Goal: Navigation & Orientation: Find specific page/section

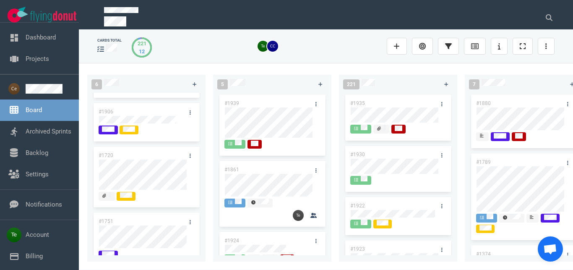
scroll to position [96, 0]
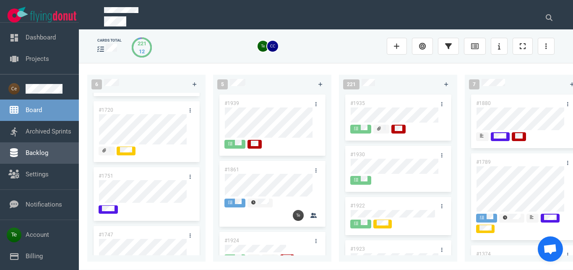
click at [30, 150] on link "Backlog" at bounding box center [37, 153] width 23 height 8
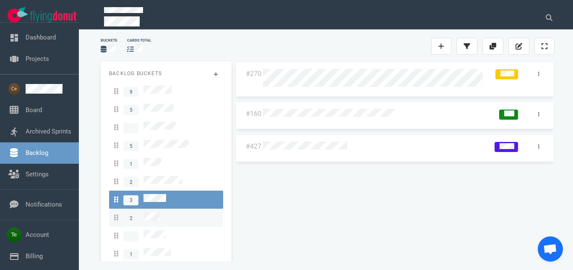
click at [161, 212] on div "2" at bounding box center [166, 217] width 104 height 11
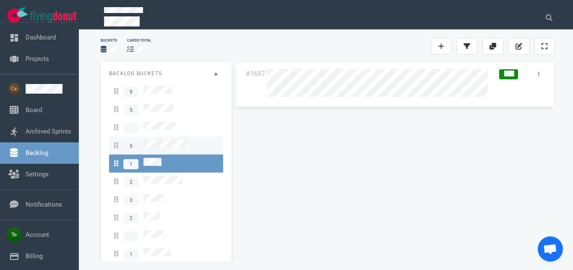
click at [175, 140] on span "5" at bounding box center [151, 145] width 75 height 11
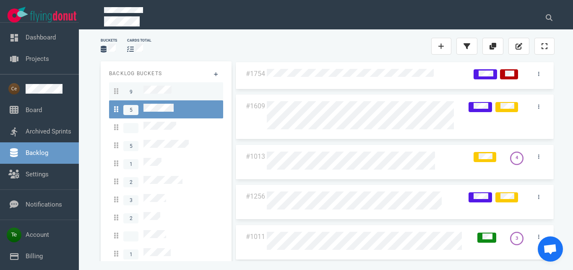
click at [171, 90] on div "9" at bounding box center [166, 91] width 104 height 11
